Goal: Check status: Check status

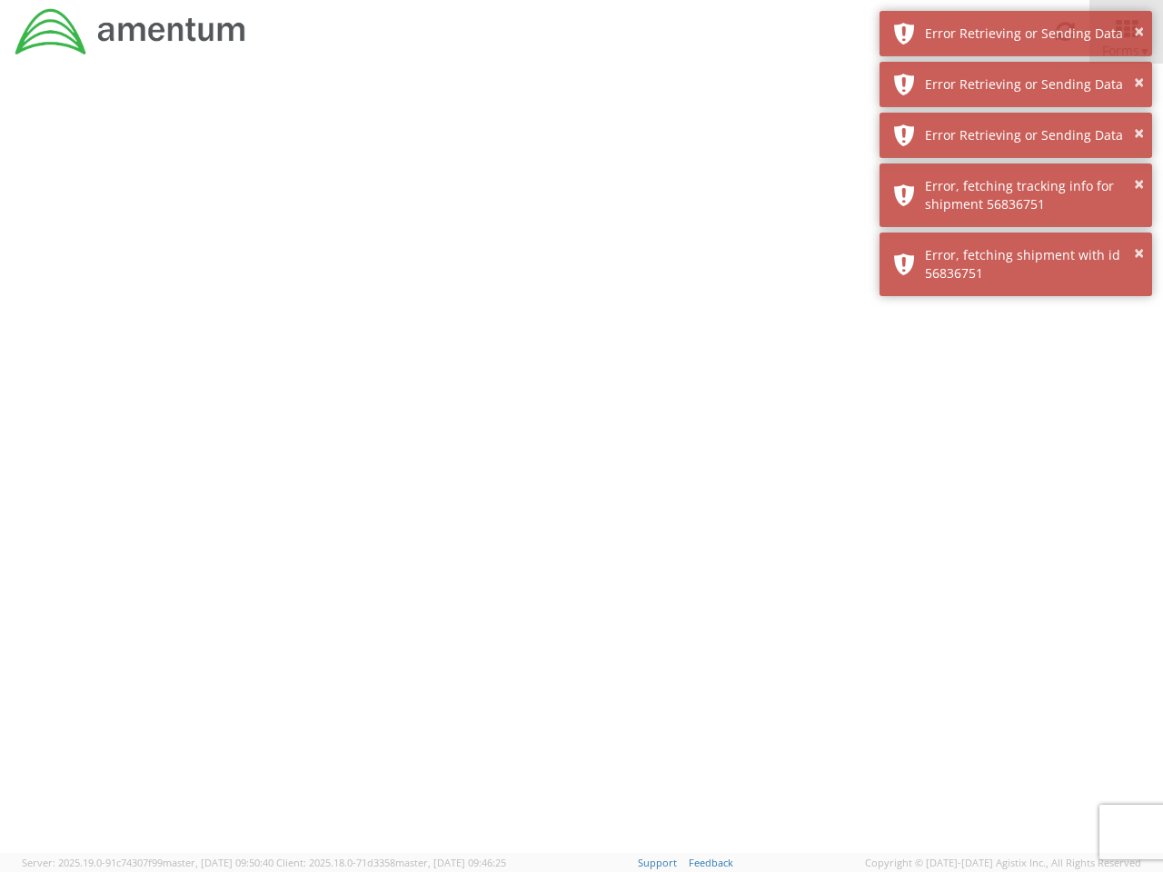
click at [582, 468] on div at bounding box center [581, 459] width 1163 height 790
click at [1016, 34] on div "Error Retrieving or Sending Data" at bounding box center [1032, 34] width 214 height 18
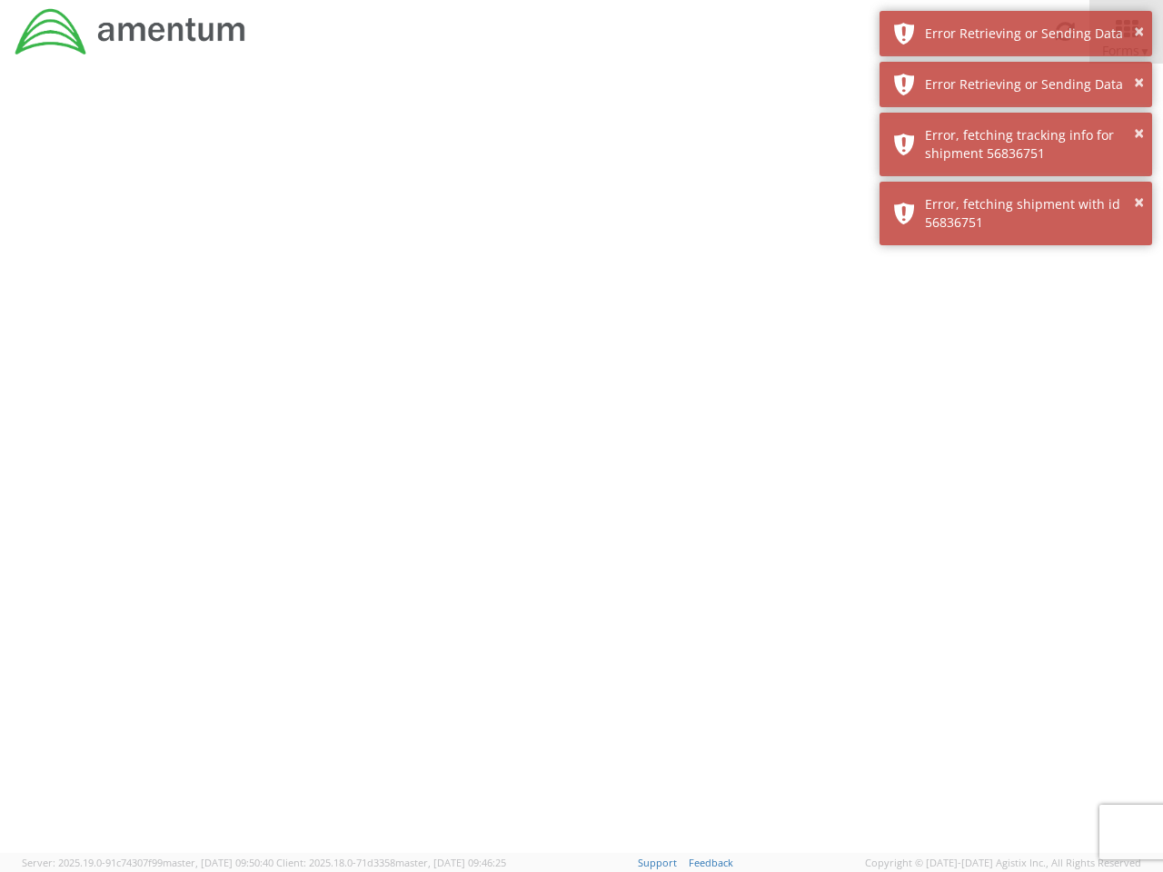
click at [1016, 85] on div "Error Retrieving or Sending Data" at bounding box center [1032, 84] width 214 height 18
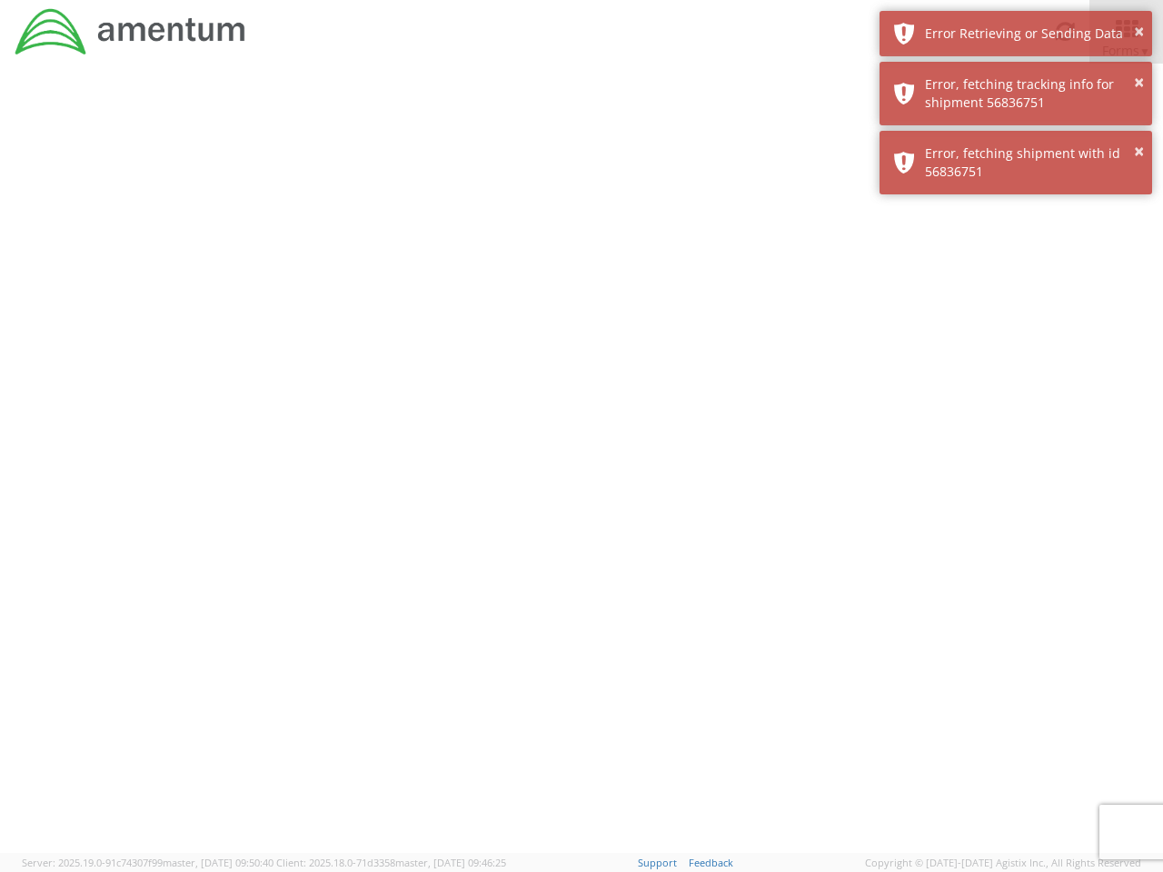
click at [1016, 135] on div "× Error, fetching shipment with id 56836751" at bounding box center [1016, 163] width 273 height 64
click at [1016, 195] on div at bounding box center [581, 459] width 1163 height 790
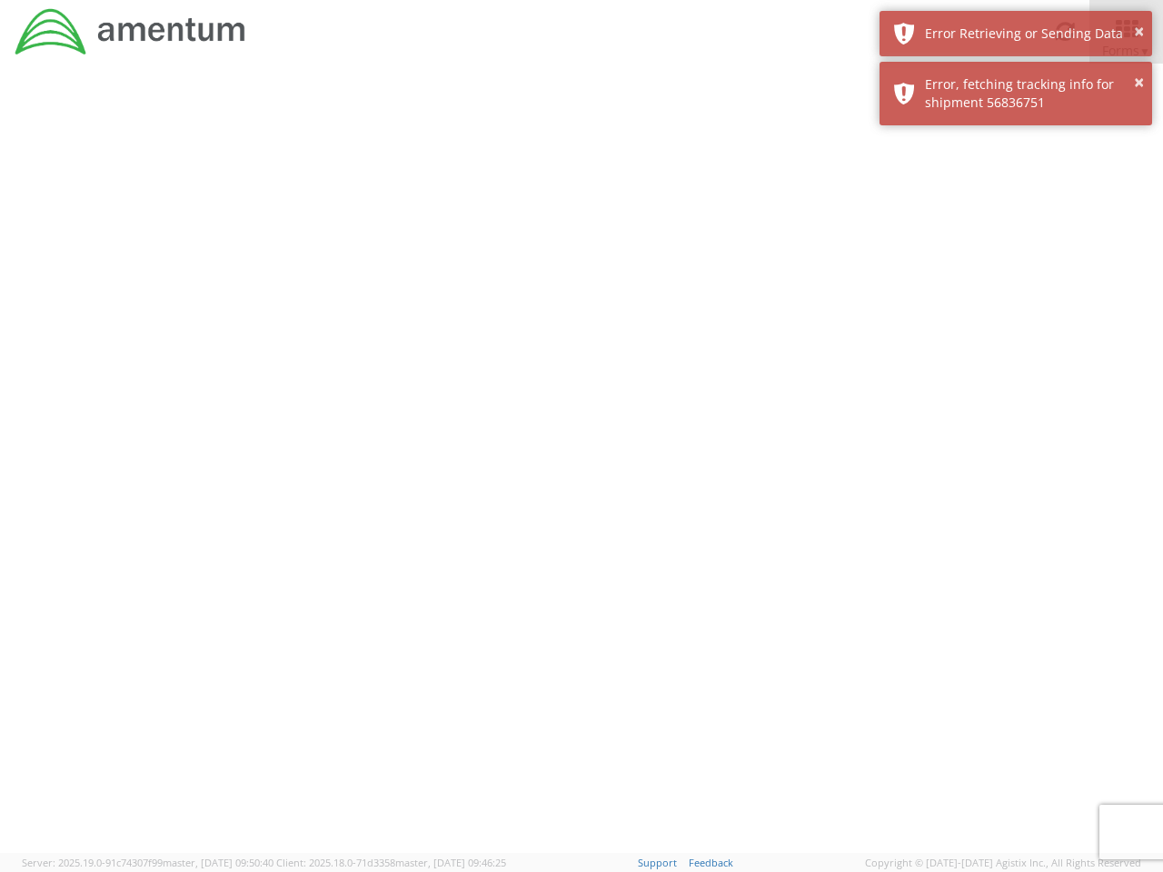
click at [1016, 264] on div at bounding box center [581, 459] width 1163 height 790
